Goal: Task Accomplishment & Management: Check status

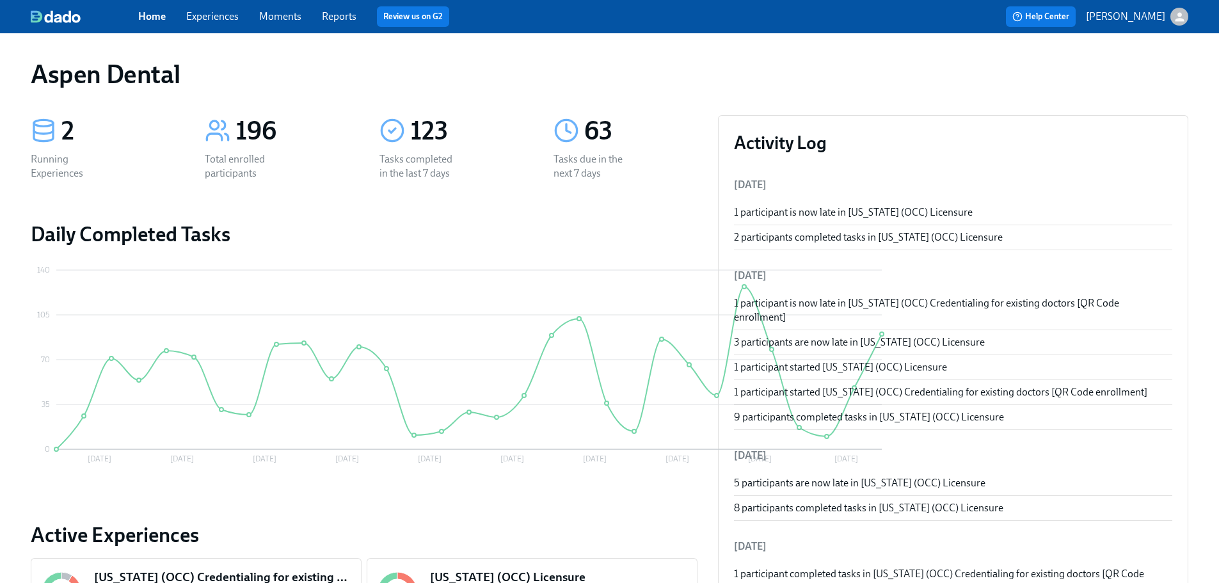
click at [336, 19] on link "Reports" at bounding box center [339, 16] width 35 height 12
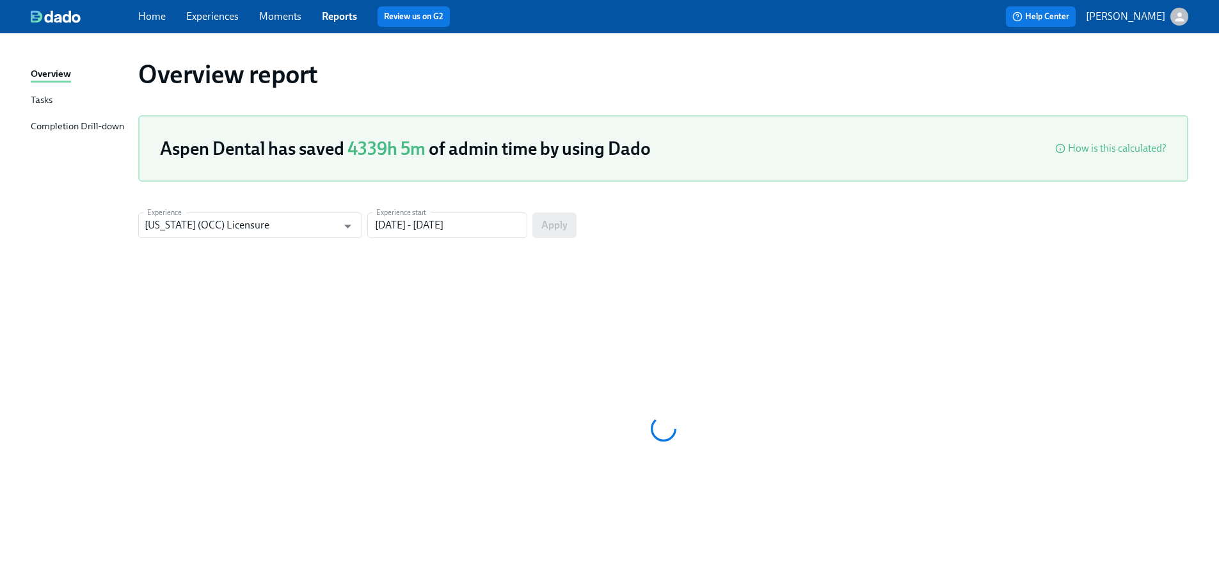
click at [109, 129] on div "Completion Drill-down" at bounding box center [77, 127] width 93 height 16
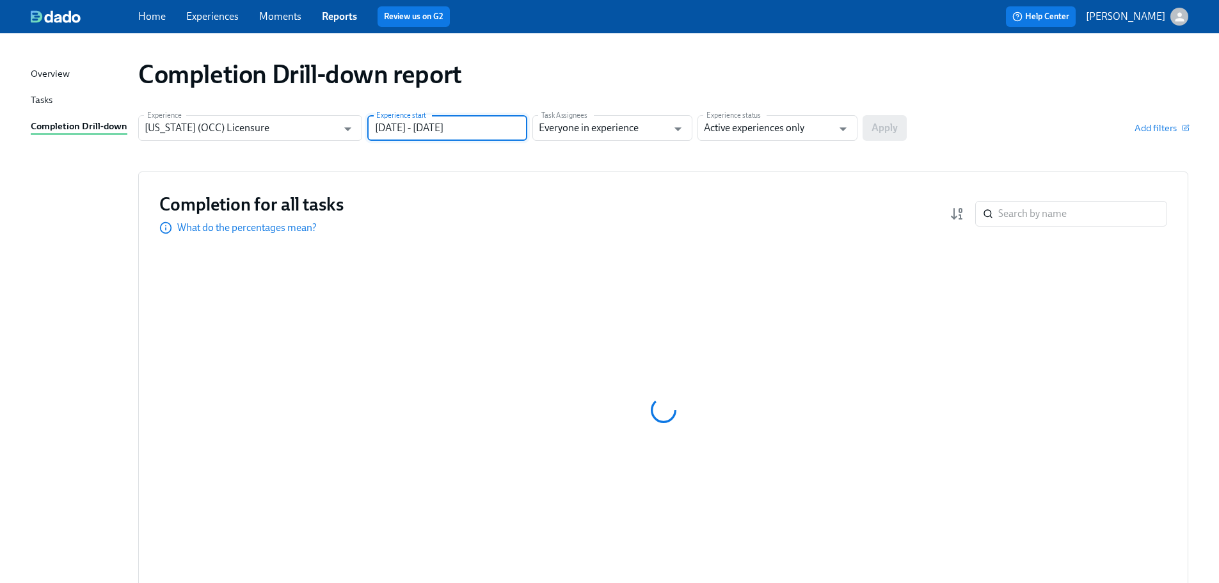
click at [460, 130] on input "07/03/2025 - 10/01/2025" at bounding box center [447, 128] width 160 height 26
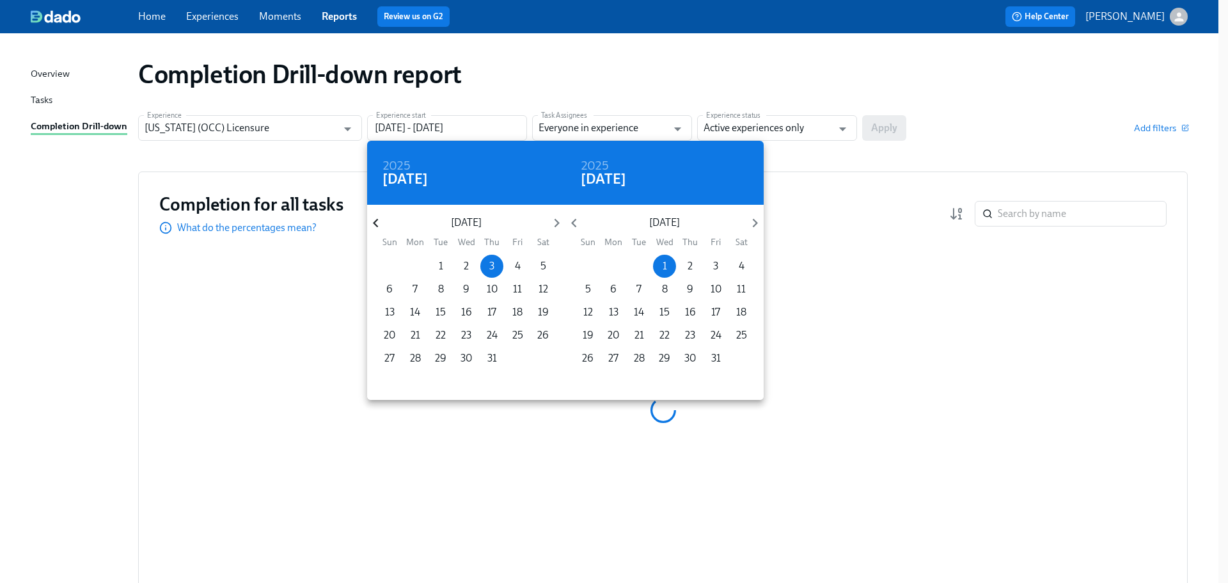
click at [379, 226] on icon "button" at bounding box center [375, 222] width 17 height 17
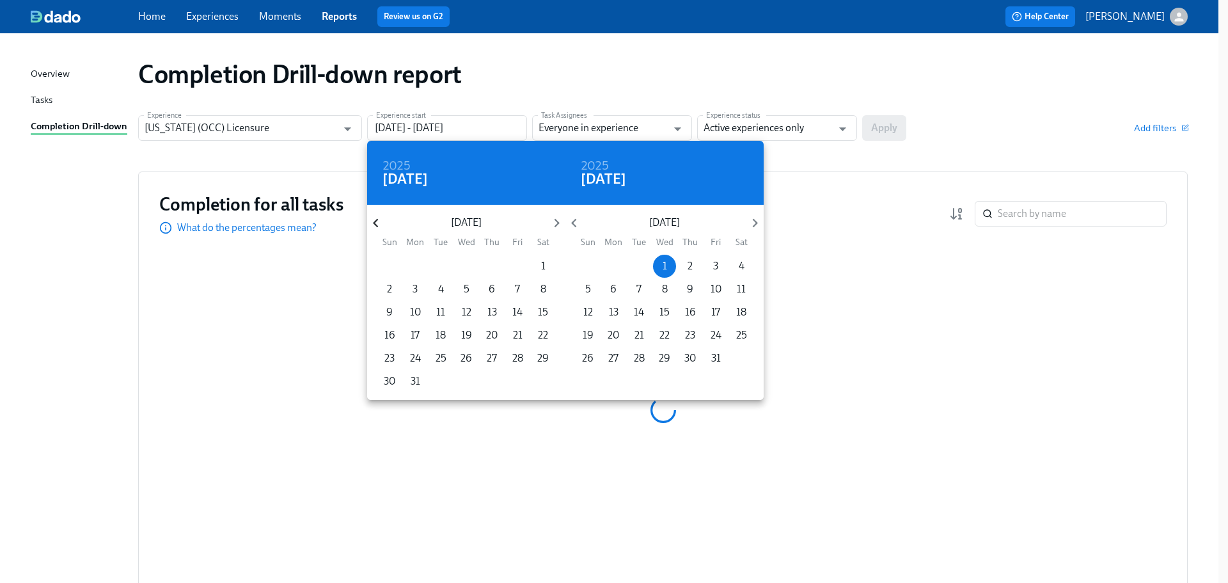
click at [379, 226] on icon "button" at bounding box center [375, 222] width 17 height 17
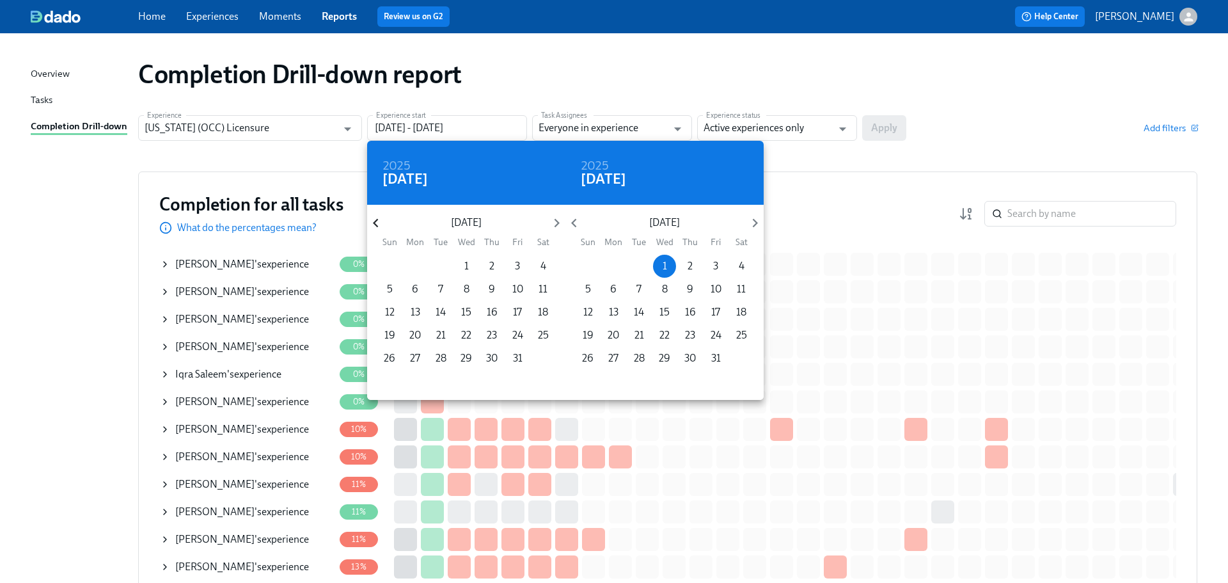
click at [379, 226] on icon "button" at bounding box center [375, 222] width 17 height 17
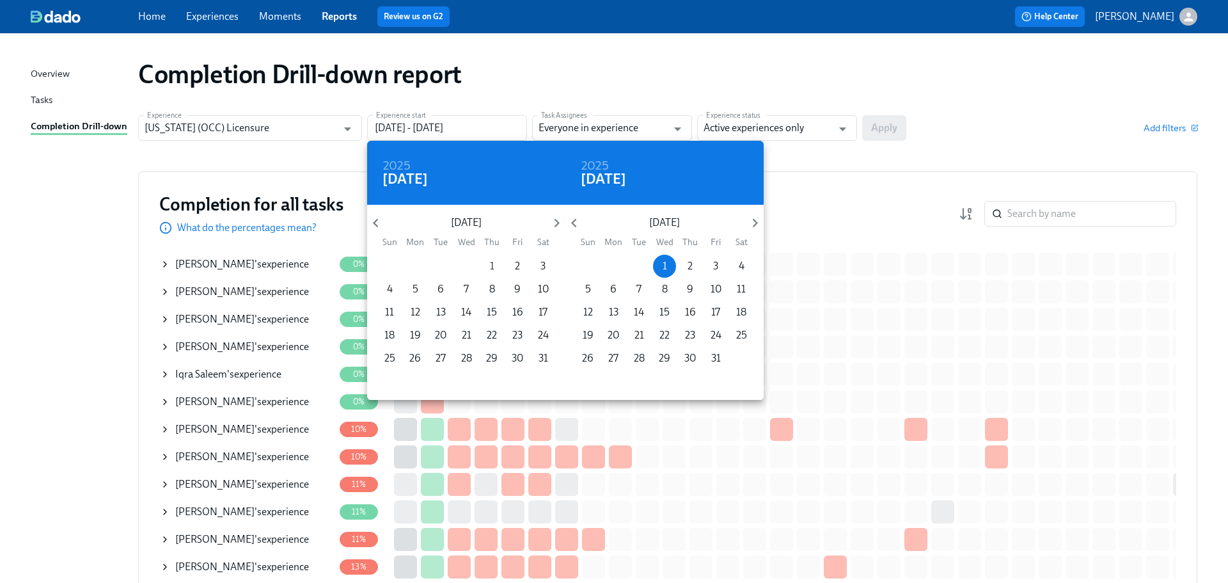
click at [498, 267] on span "1" at bounding box center [491, 266] width 23 height 14
type input "[DATE] - [DATE]"
click at [796, 128] on div at bounding box center [614, 291] width 1228 height 583
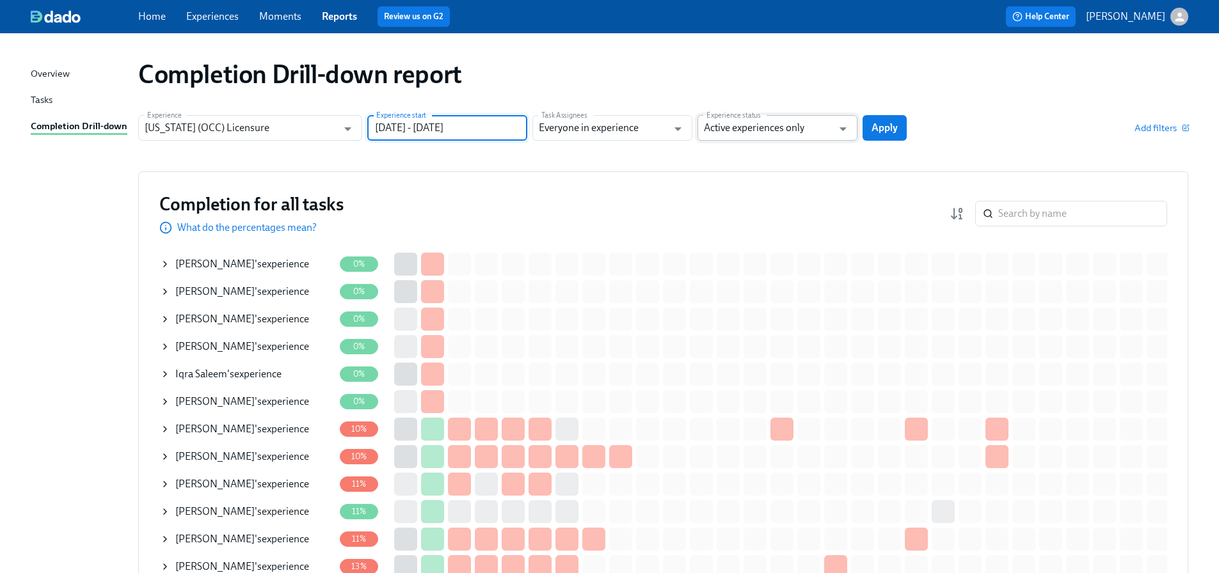
click at [793, 123] on input "Active experiences only" at bounding box center [768, 128] width 129 height 26
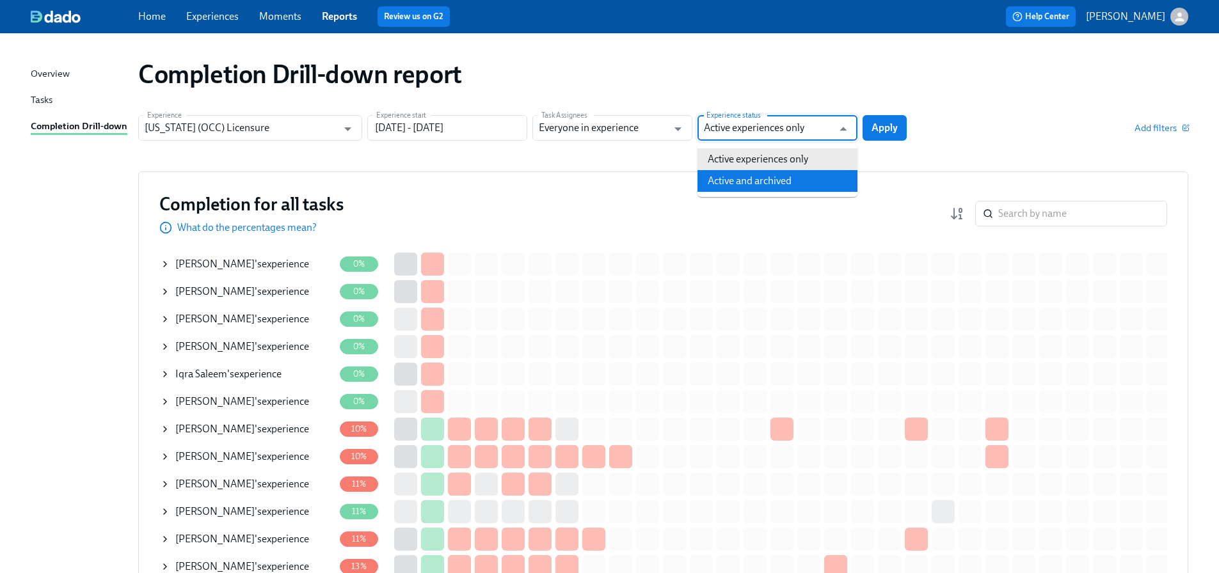
click at [764, 186] on li "Active and archived" at bounding box center [777, 181] width 160 height 22
type input "Active and archived"
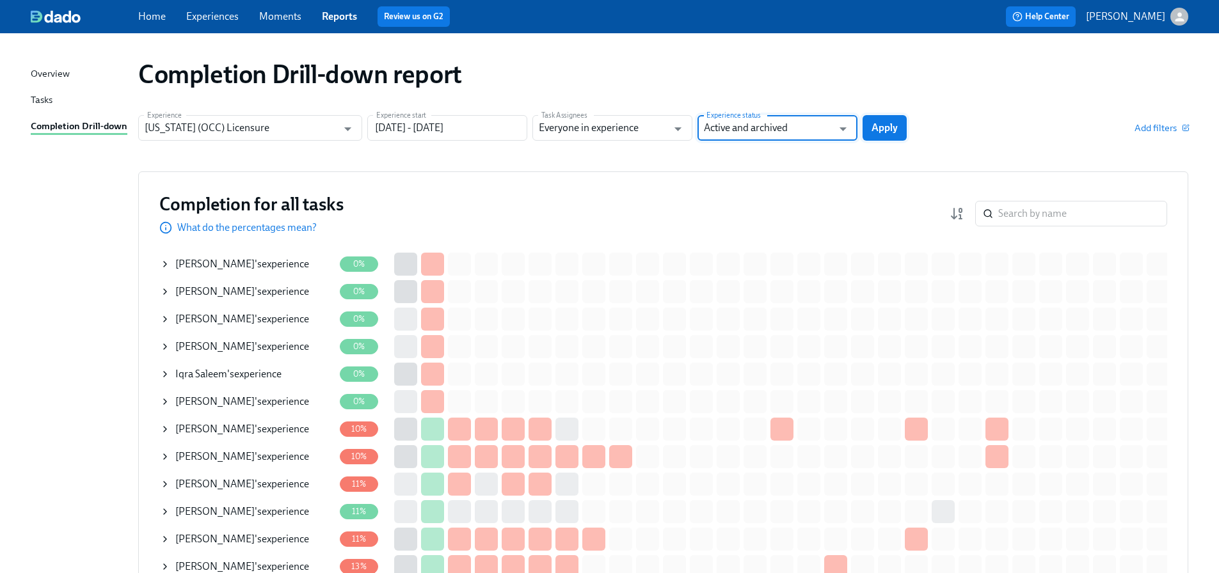
click at [890, 125] on span "Apply" at bounding box center [884, 128] width 26 height 13
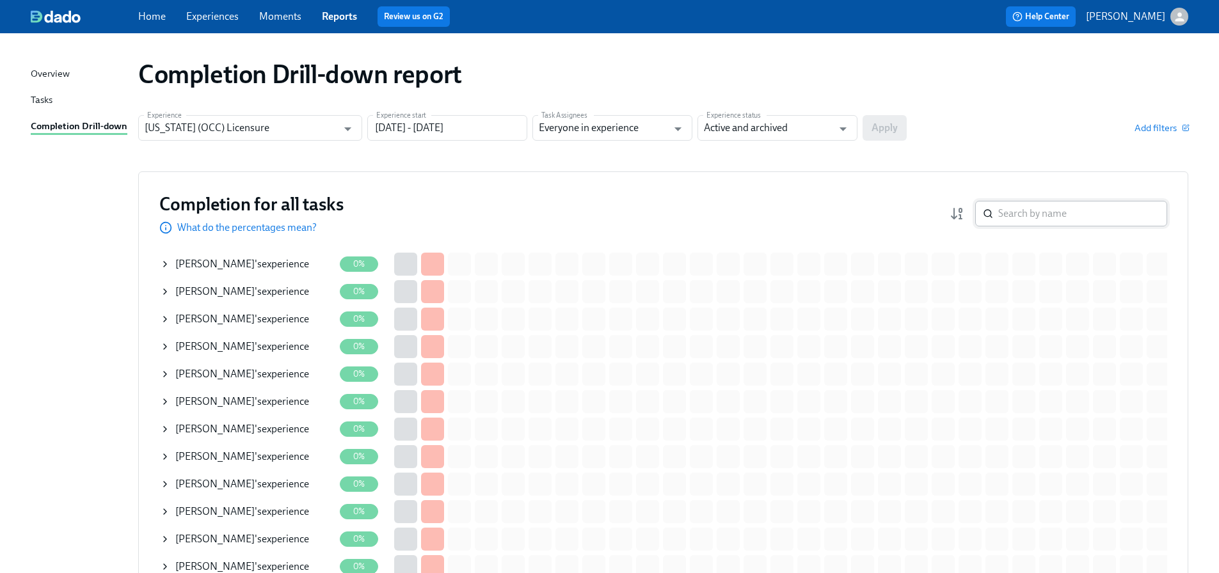
click at [1026, 221] on input "search" at bounding box center [1082, 214] width 169 height 26
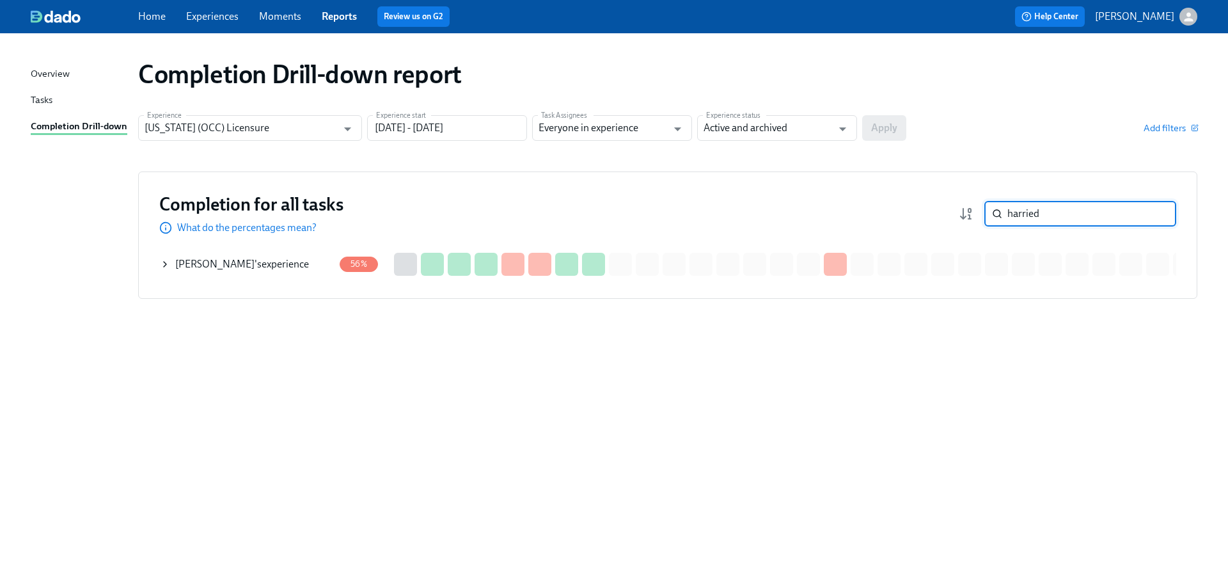
type input "harried"
click at [294, 267] on div "Amber Harried 's experience" at bounding box center [242, 264] width 134 height 14
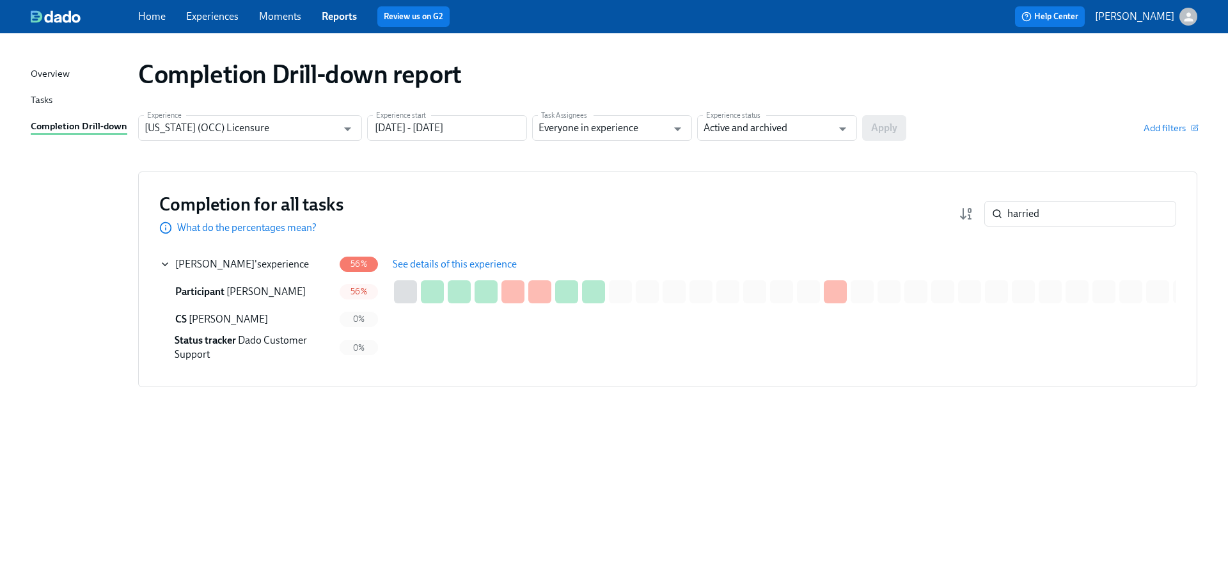
click at [442, 262] on span "See details of this experience" at bounding box center [455, 264] width 124 height 13
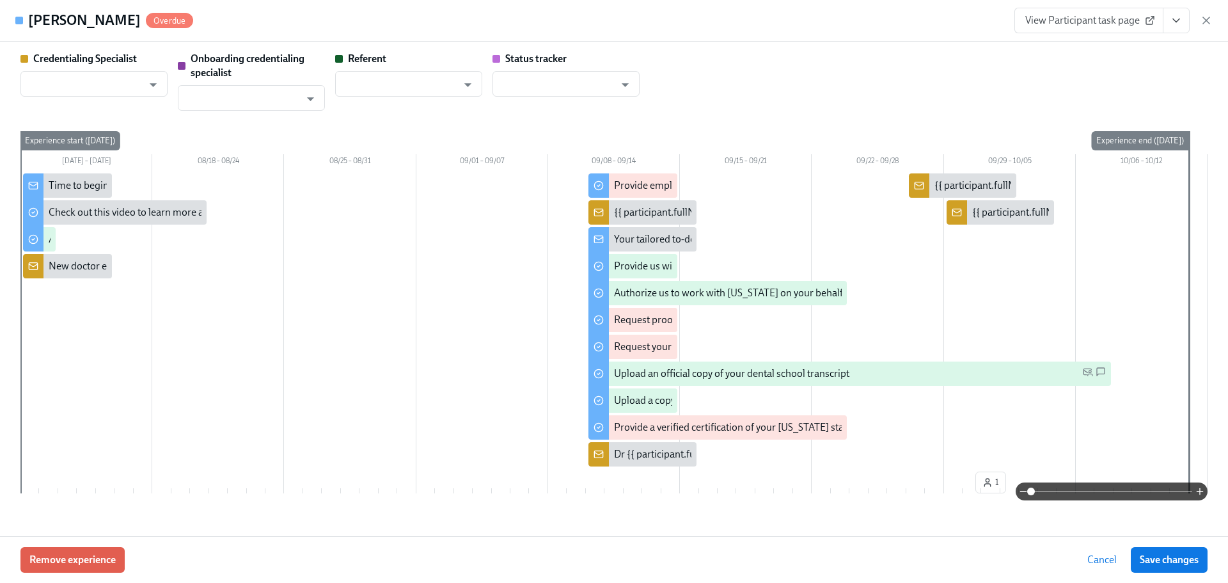
type input "[PERSON_NAME]"
type input "Dado Customer Support"
click at [1063, 24] on span "View Participant task page" at bounding box center [1088, 20] width 127 height 13
click at [1070, 14] on span "View Participant task page" at bounding box center [1088, 20] width 127 height 13
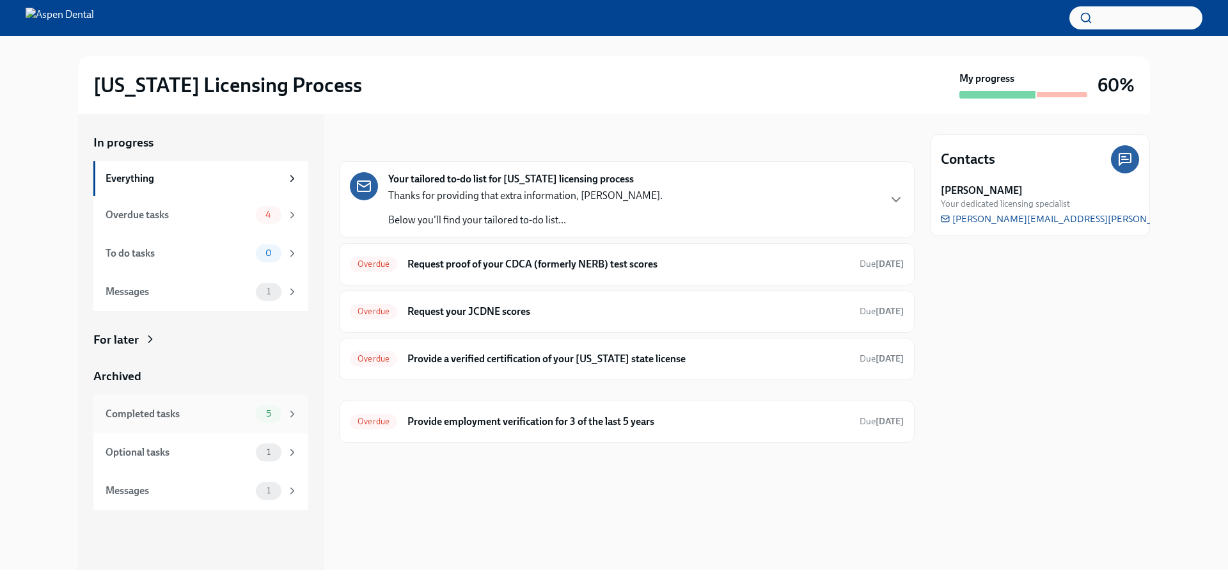
click at [226, 413] on div "Completed tasks" at bounding box center [178, 414] width 145 height 14
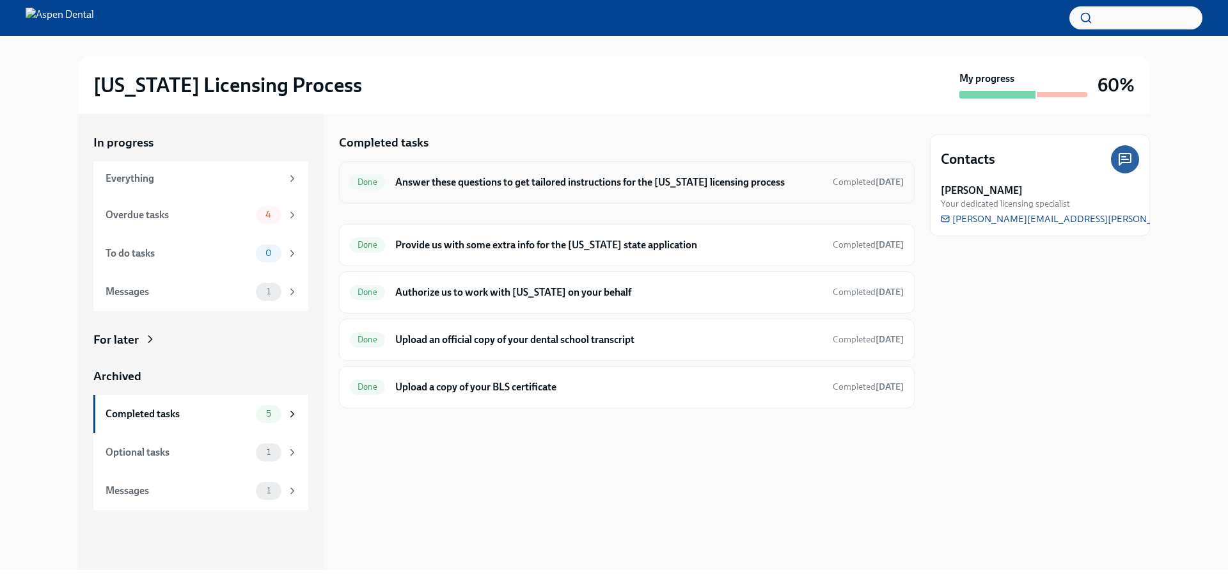
click at [516, 182] on h6 "Answer these questions to get tailored instructions for the [US_STATE] licensin…" at bounding box center [608, 182] width 427 height 14
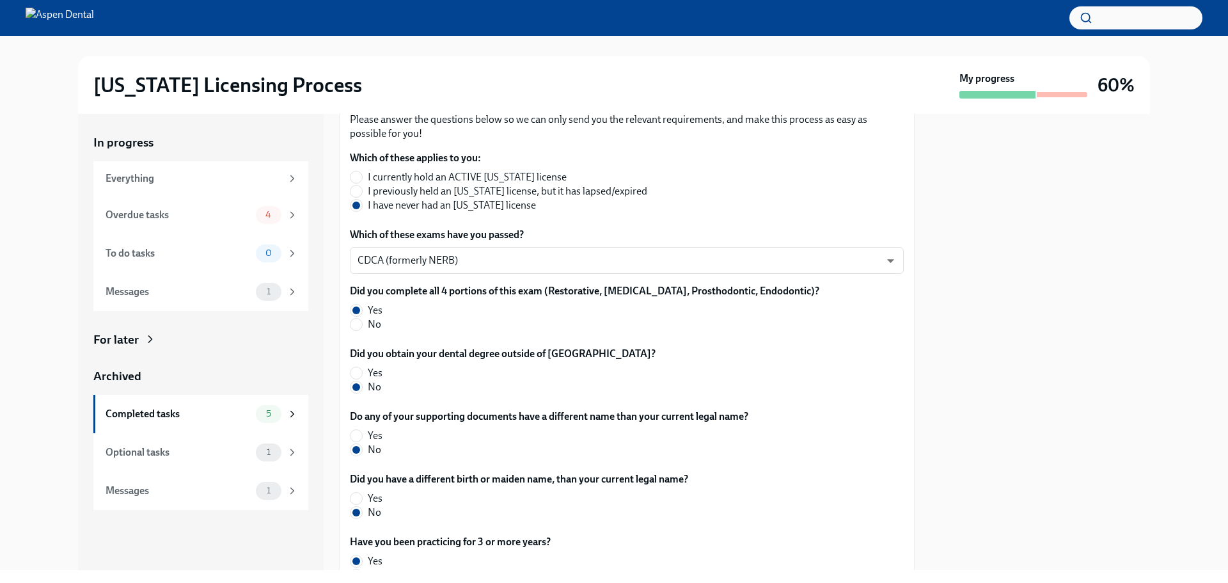
scroll to position [256, 0]
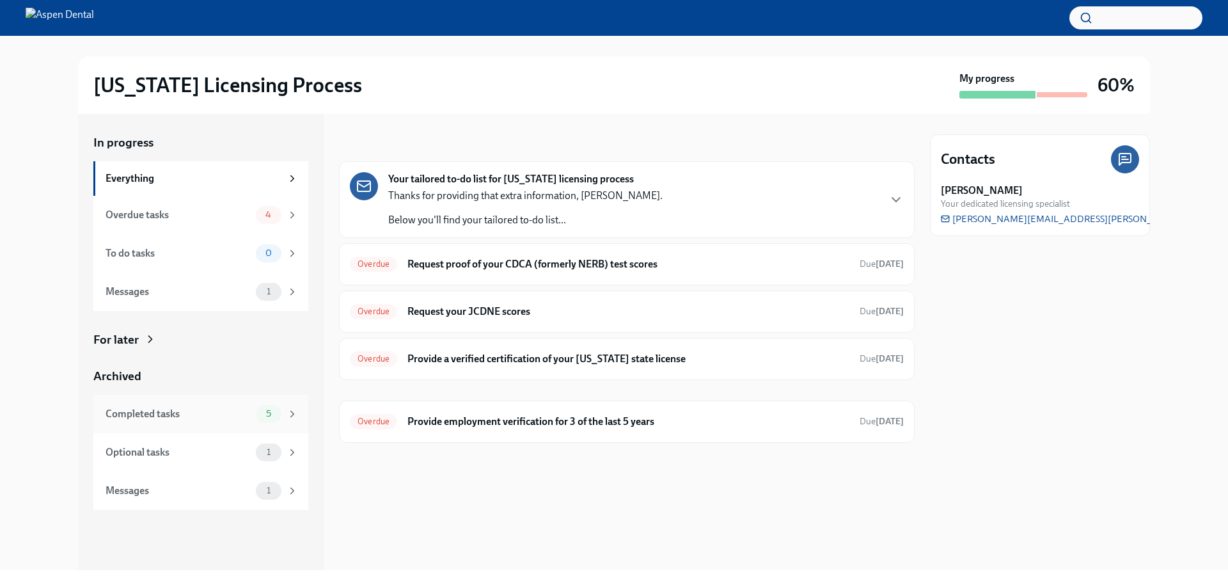
click at [154, 412] on div "Completed tasks" at bounding box center [178, 414] width 145 height 14
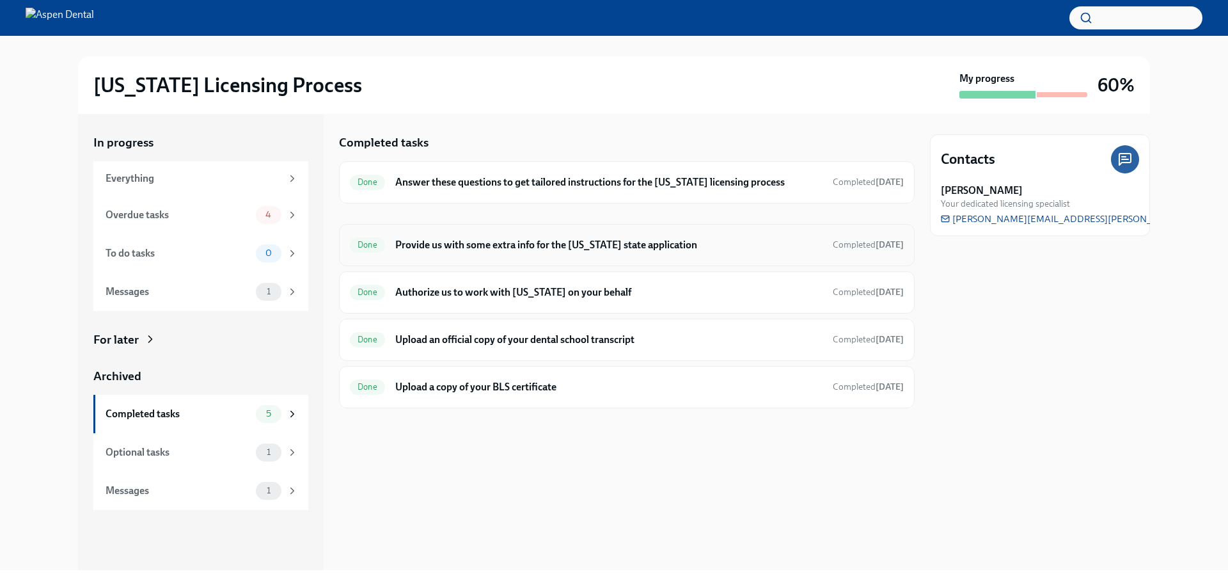
click at [493, 249] on h6 "Provide us with some extra info for the [US_STATE] state application" at bounding box center [608, 245] width 427 height 14
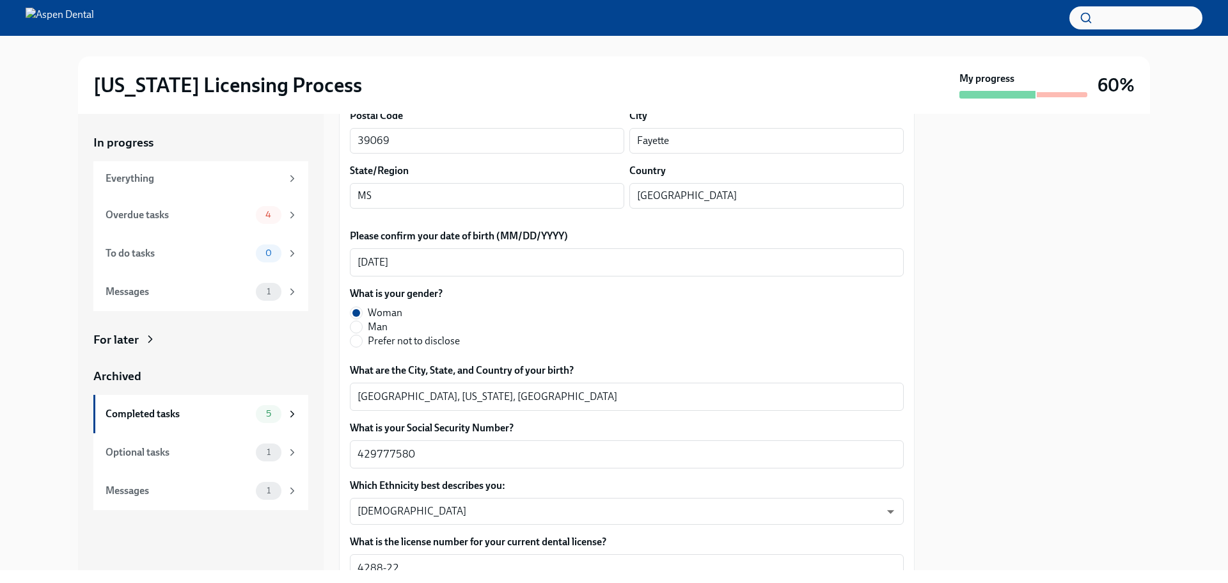
scroll to position [448, 0]
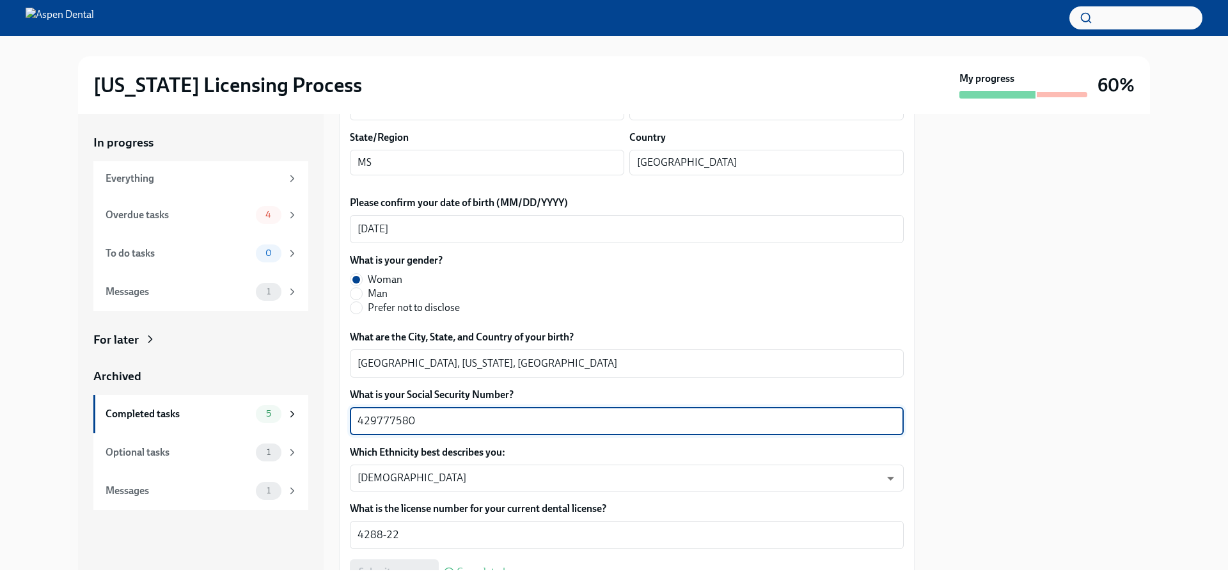
drag, startPoint x: 454, startPoint y: 425, endPoint x: 346, endPoint y: 422, distance: 107.5
click at [484, 419] on textarea "429777580" at bounding box center [627, 420] width 539 height 15
click at [457, 423] on textarea "429777580" at bounding box center [627, 420] width 539 height 15
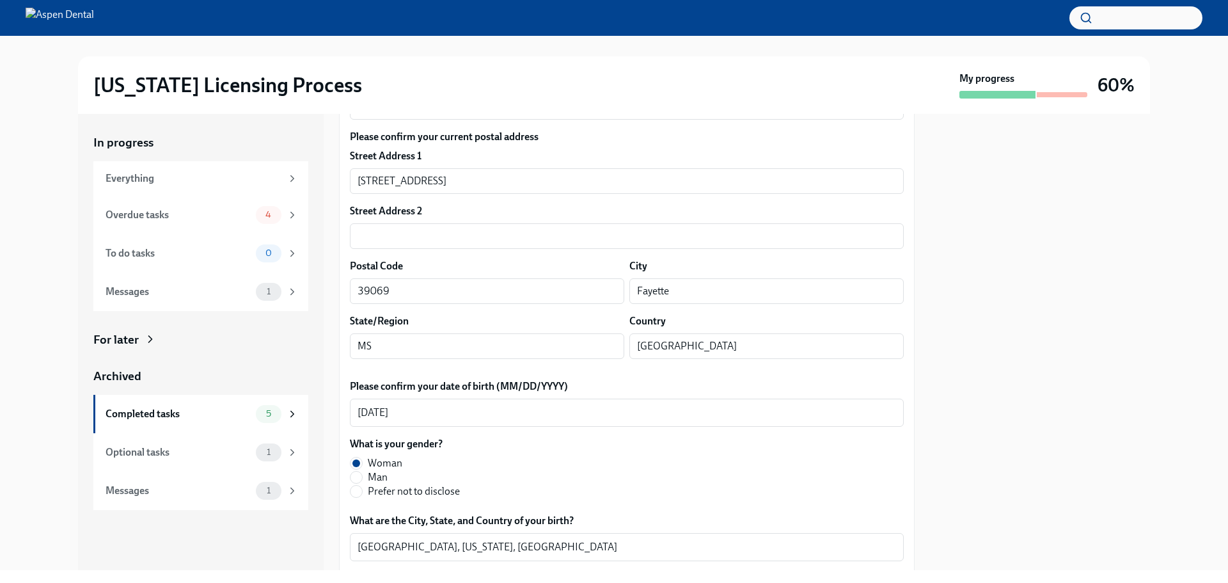
scroll to position [256, 0]
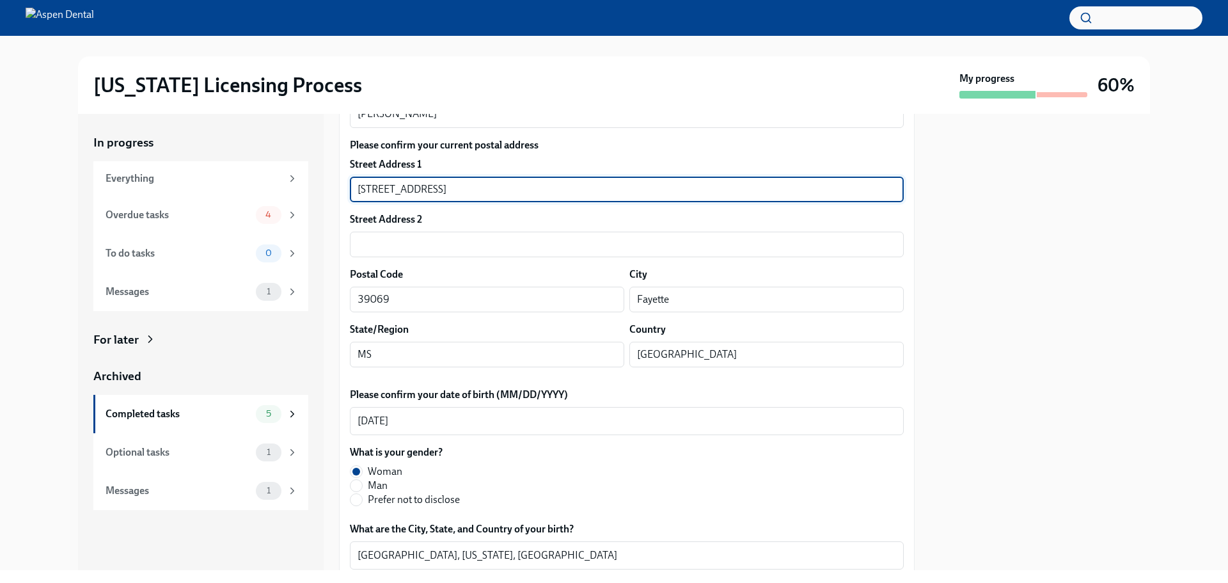
drag, startPoint x: 430, startPoint y: 191, endPoint x: 355, endPoint y: 189, distance: 74.9
click at [355, 189] on input "2722 River Road" at bounding box center [627, 190] width 554 height 26
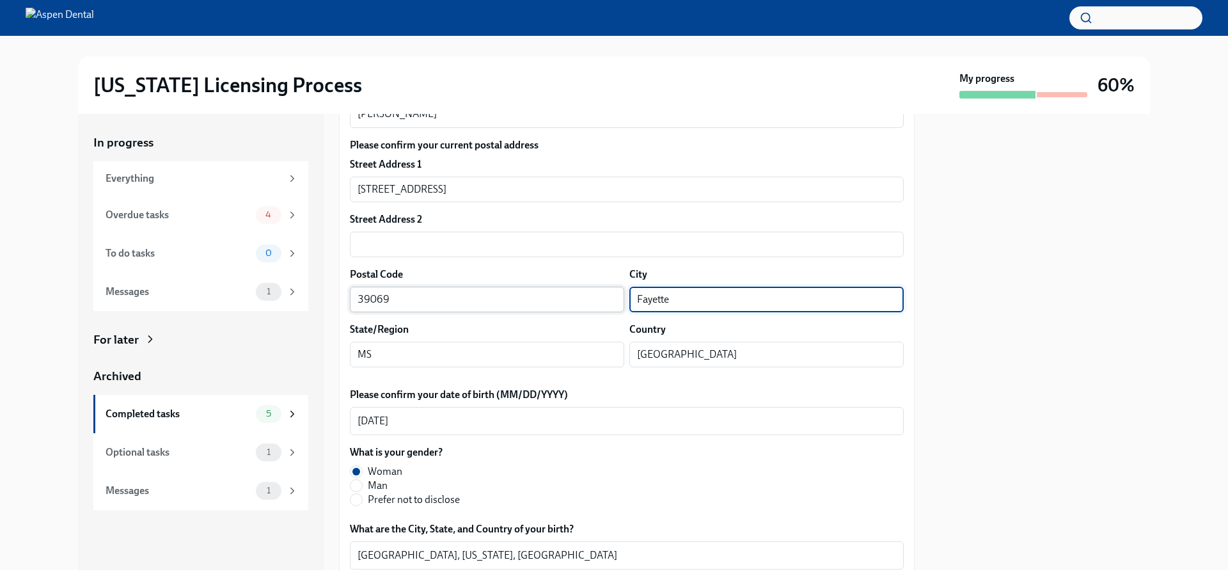
drag, startPoint x: 677, startPoint y: 300, endPoint x: 617, endPoint y: 299, distance: 60.1
click at [617, 299] on div "Postal Code 39069 ​ City Fayette ​" at bounding box center [627, 289] width 554 height 45
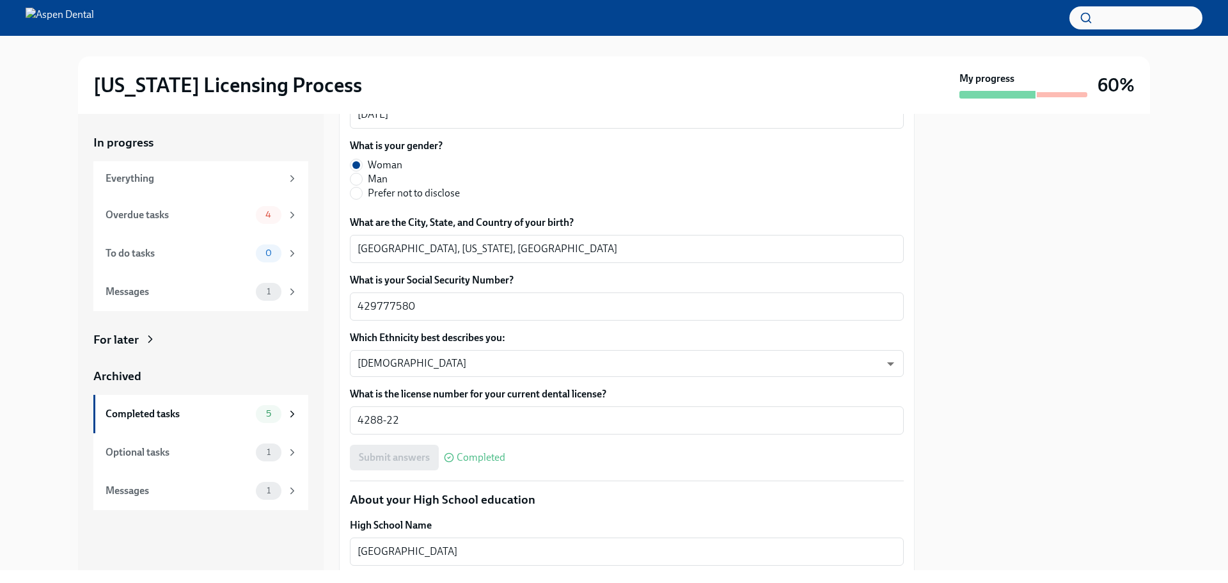
scroll to position [640, 0]
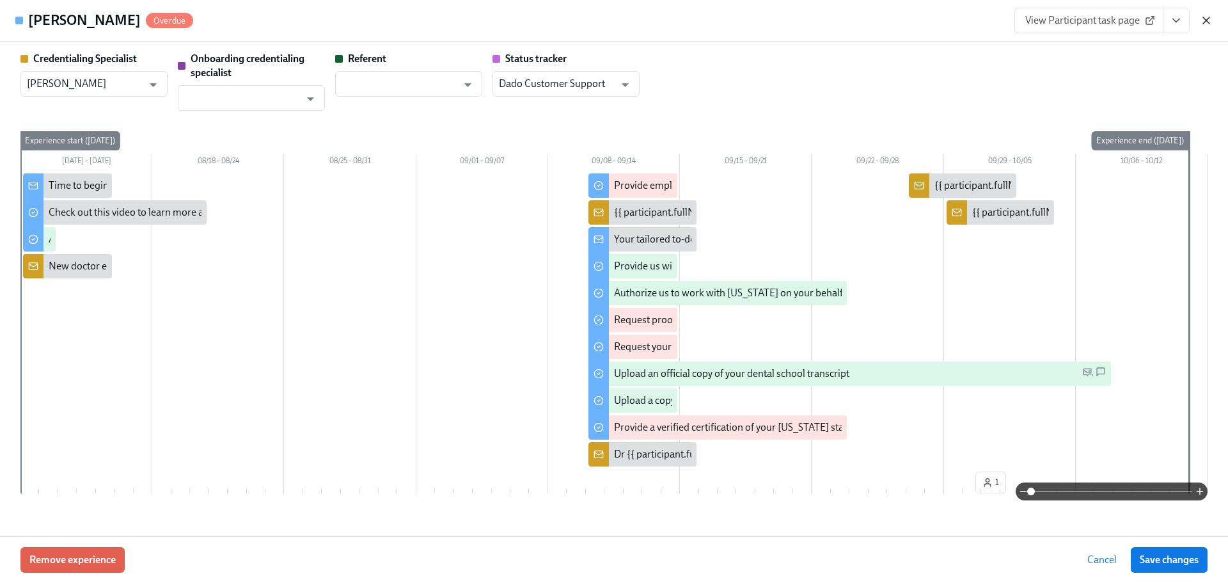
click at [1203, 18] on icon "button" at bounding box center [1206, 20] width 13 height 13
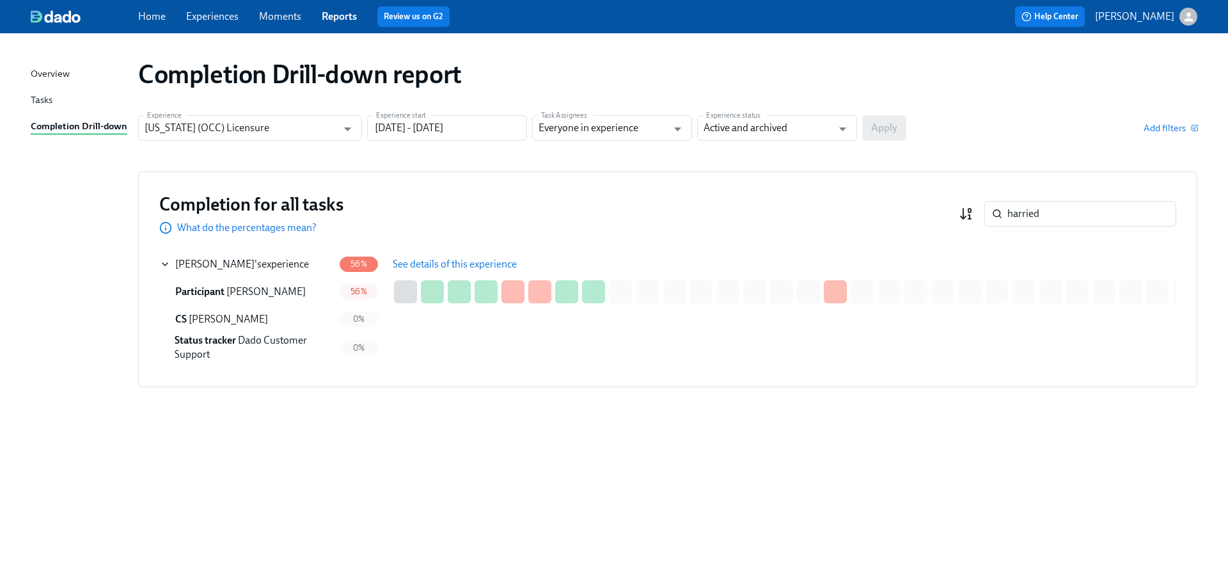
drag, startPoint x: 1016, startPoint y: 213, endPoint x: 967, endPoint y: 211, distance: 49.3
click at [967, 211] on div "harried ​" at bounding box center [1067, 214] width 217 height 26
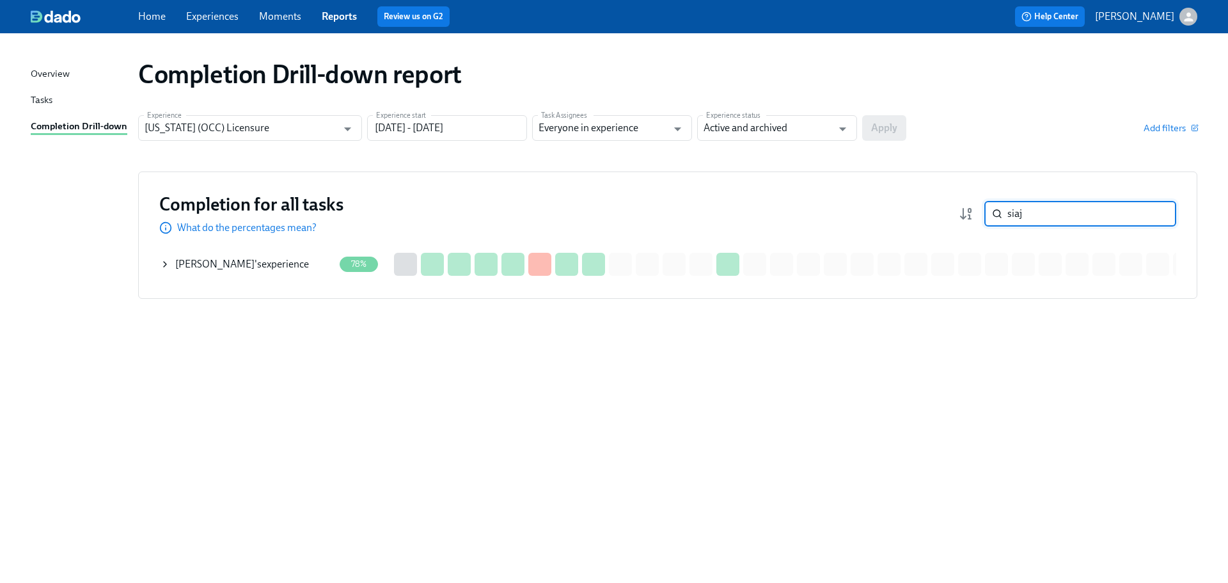
type input "siaj"
click at [268, 259] on div "[PERSON_NAME] 's experience" at bounding box center [242, 264] width 134 height 14
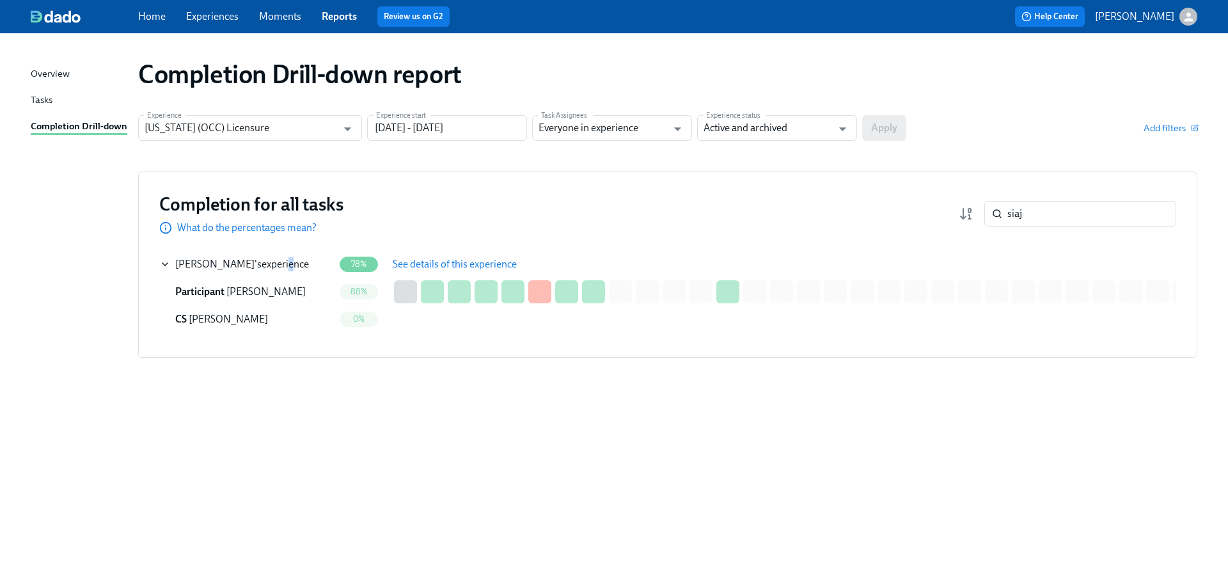
click at [406, 262] on span "See details of this experience" at bounding box center [455, 264] width 124 height 13
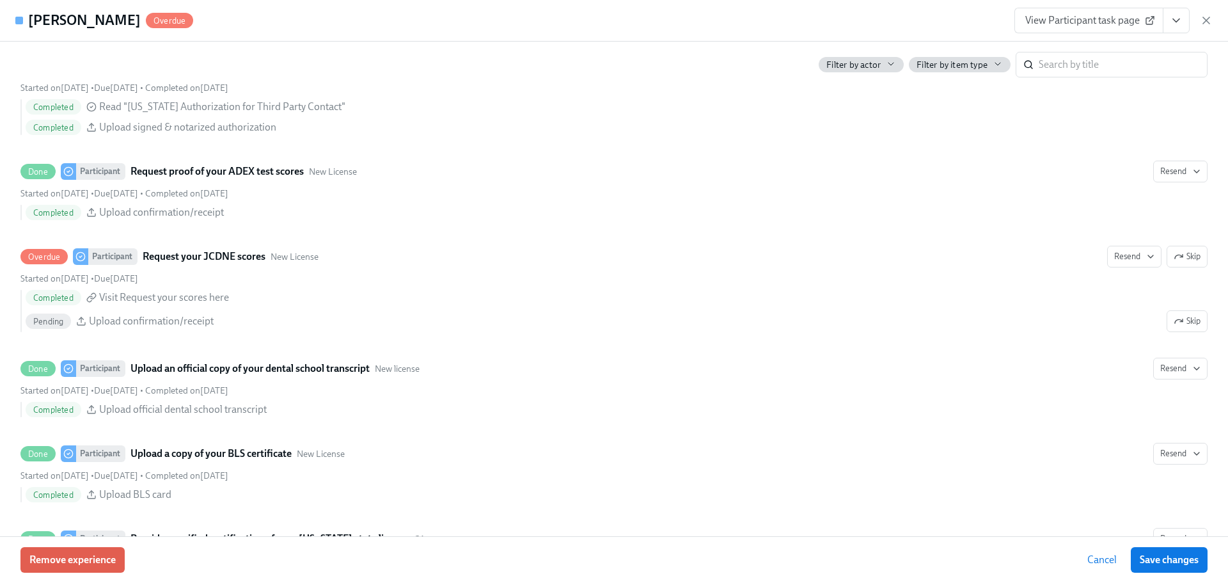
scroll to position [1983, 0]
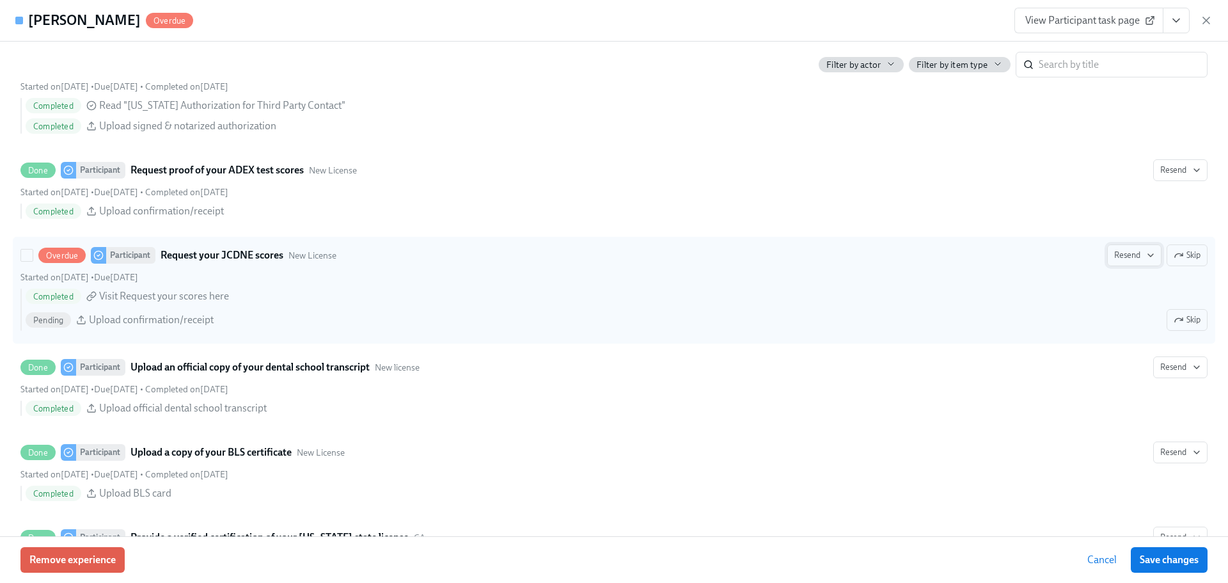
click at [1190, 262] on span "Skip" at bounding box center [1187, 255] width 27 height 13
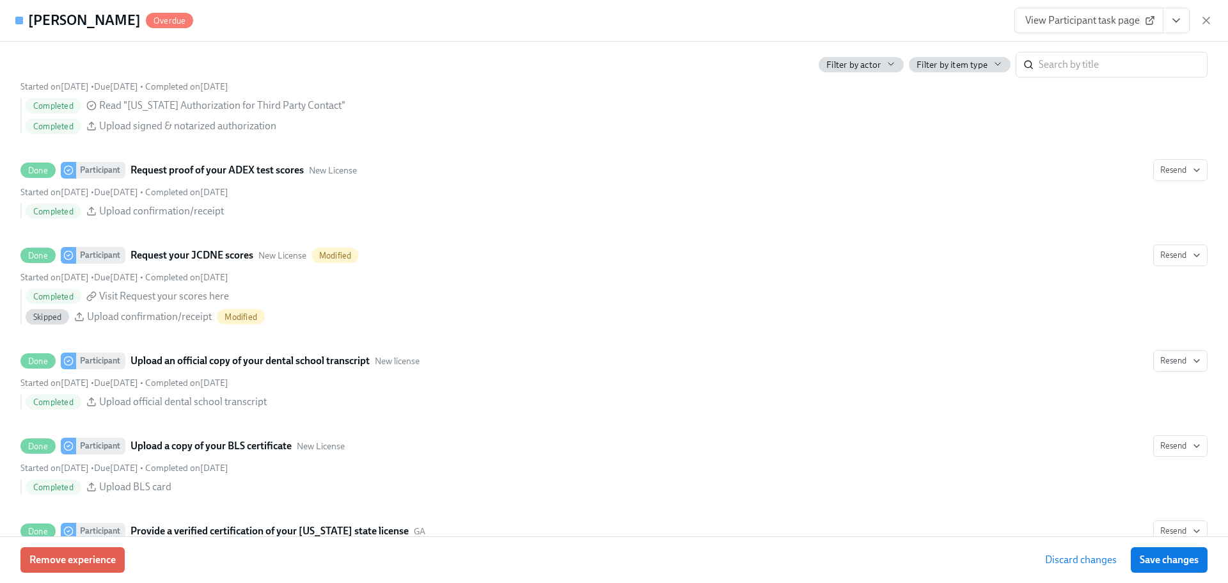
click at [1143, 563] on span "Save changes" at bounding box center [1169, 559] width 59 height 13
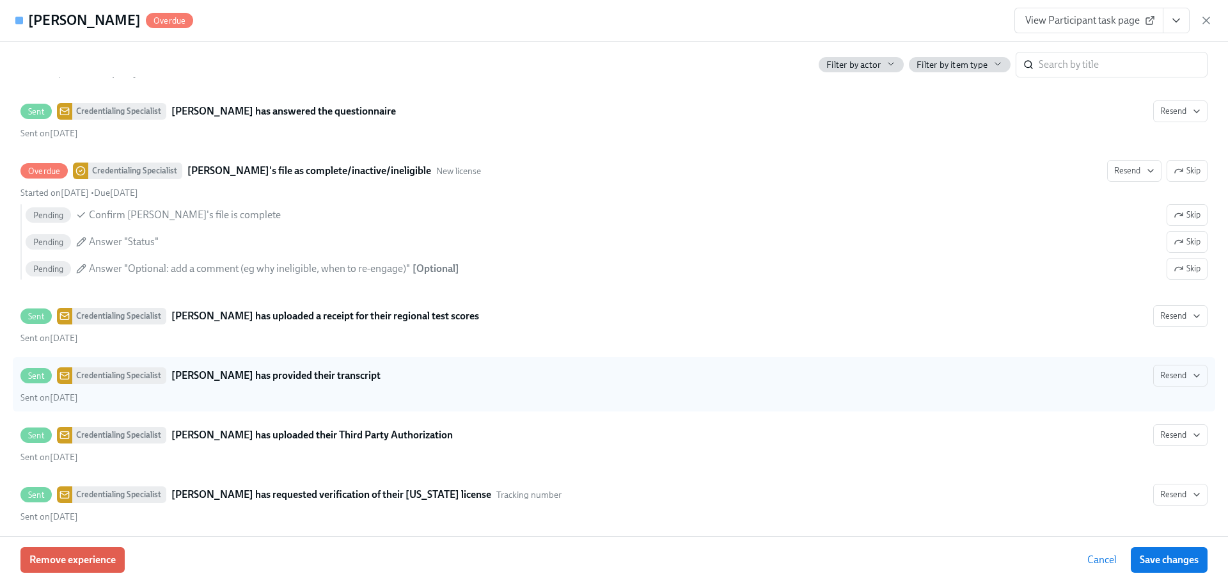
scroll to position [2683, 0]
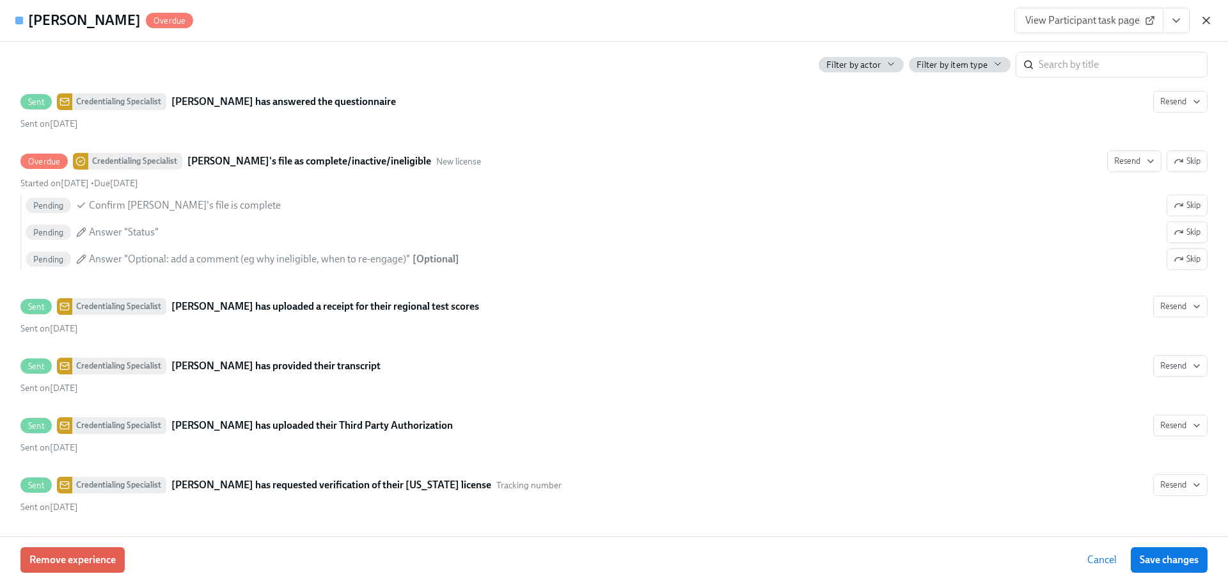
click at [1206, 24] on icon "button" at bounding box center [1206, 20] width 13 height 13
